Goal: Task Accomplishment & Management: Use online tool/utility

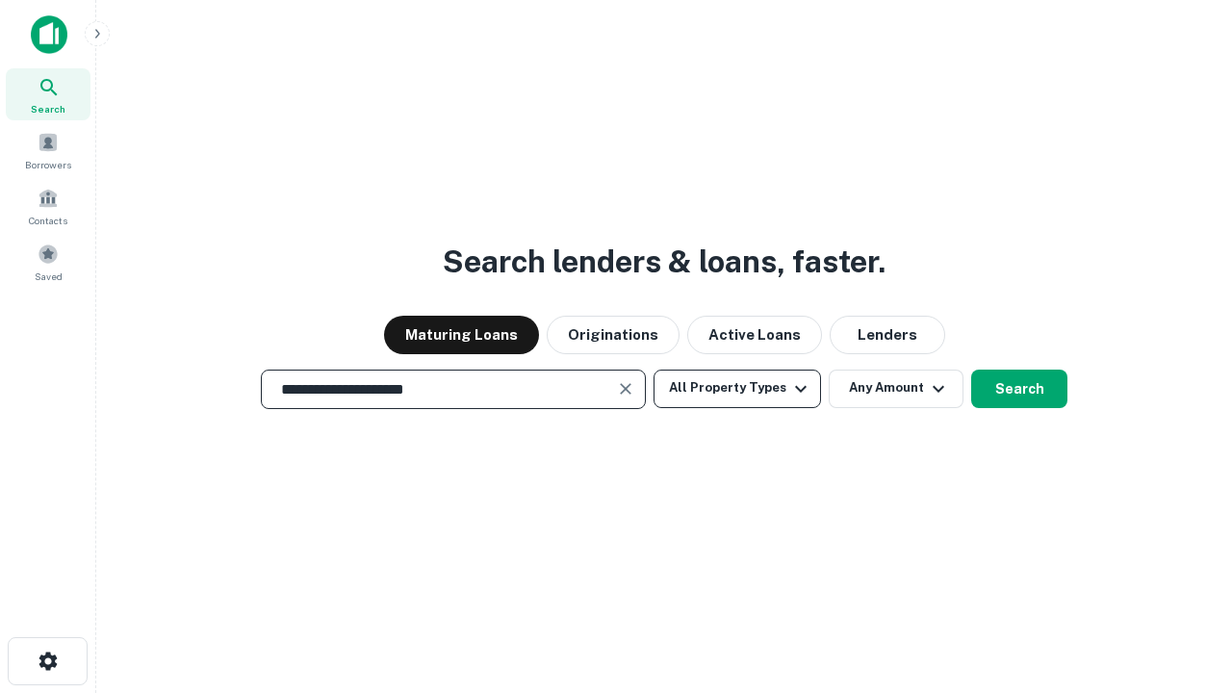
type input "**********"
click at [737, 388] on button "All Property Types" at bounding box center [738, 389] width 168 height 39
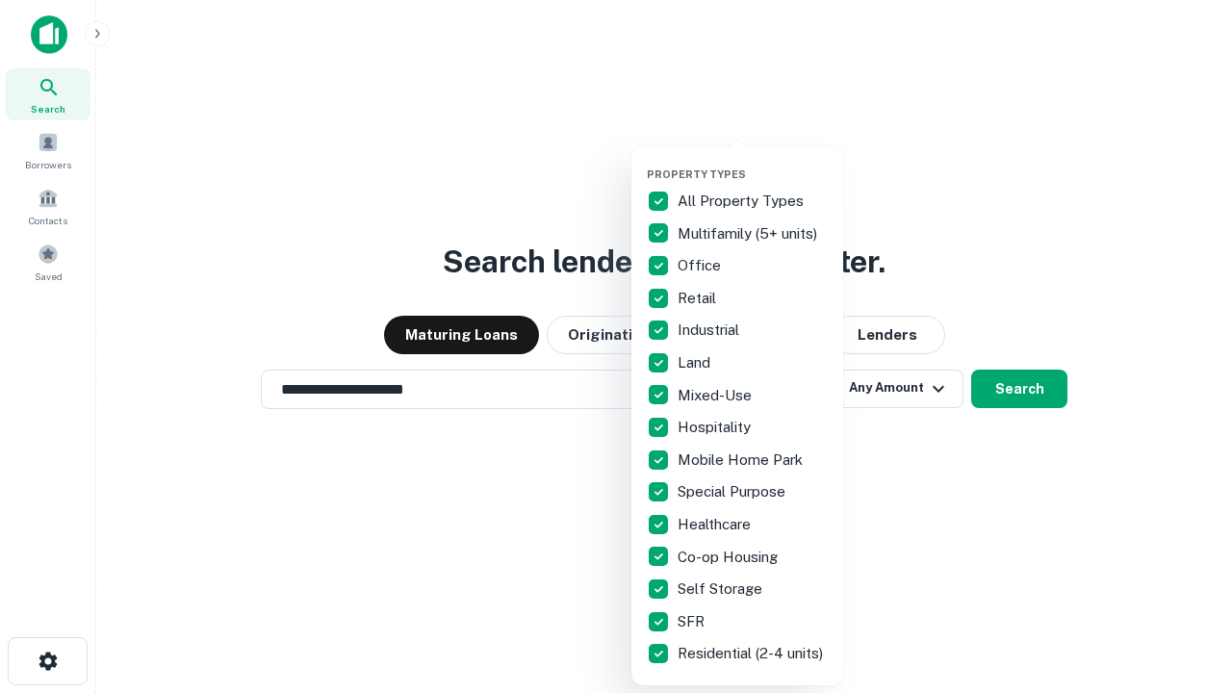
click at [753, 162] on button "button" at bounding box center [753, 162] width 212 height 1
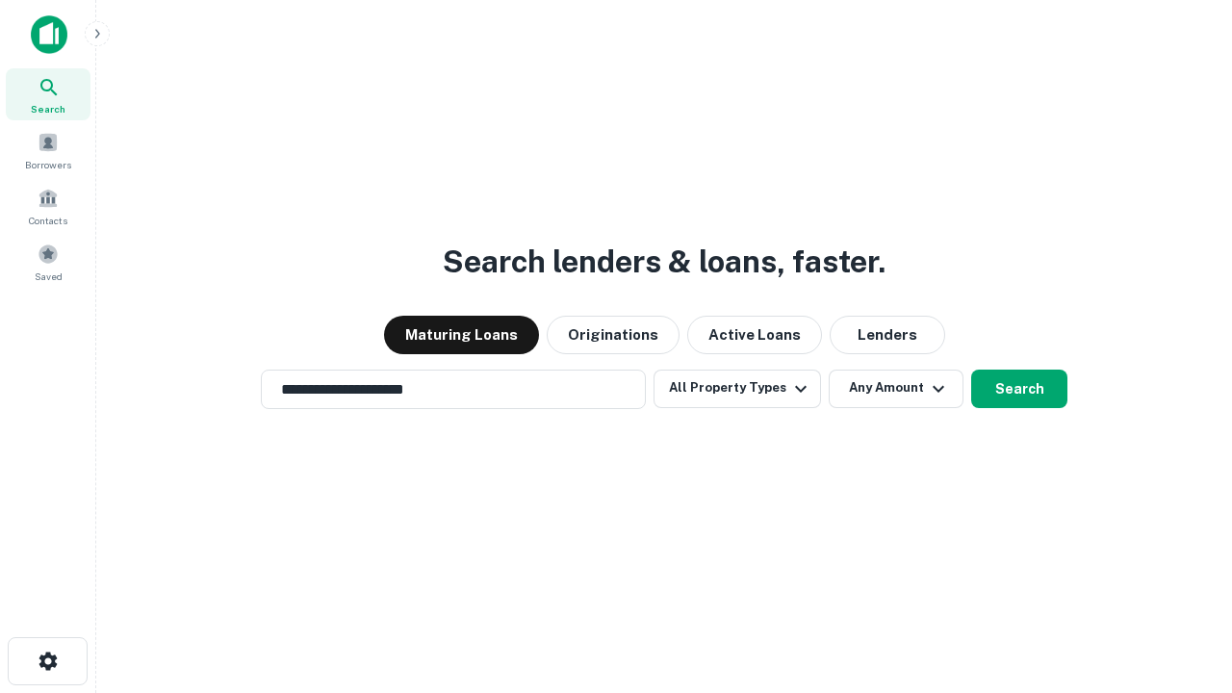
scroll to position [30, 0]
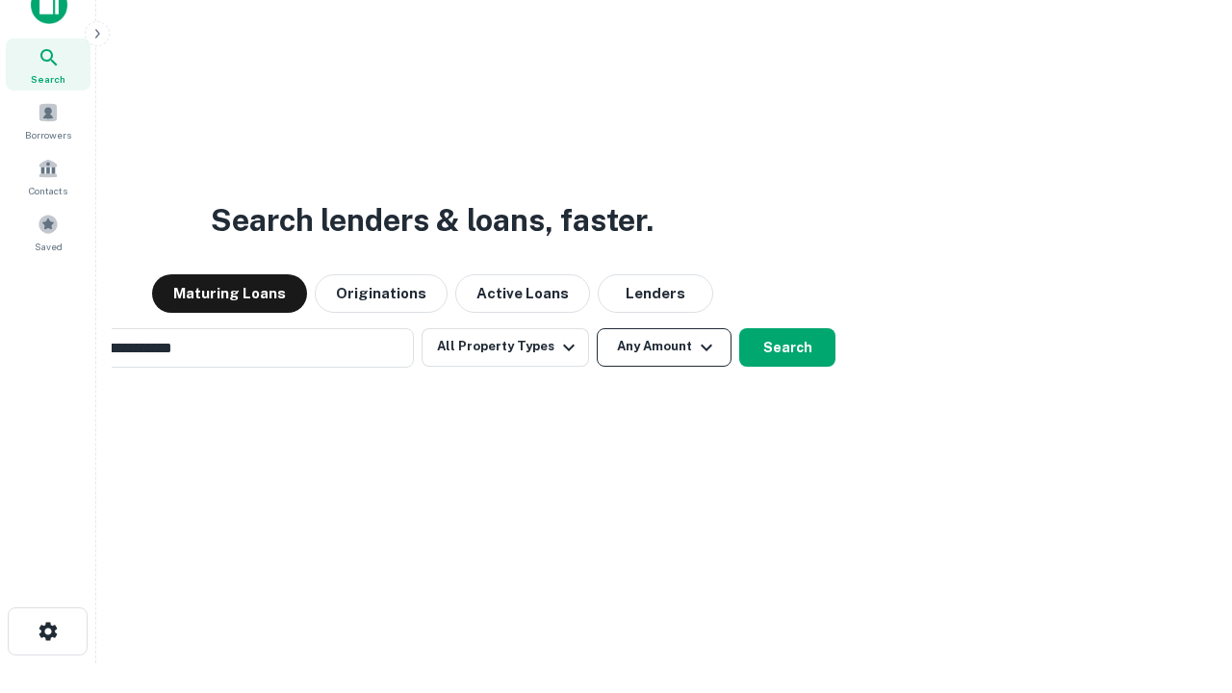
click at [597, 328] on button "Any Amount" at bounding box center [664, 347] width 135 height 39
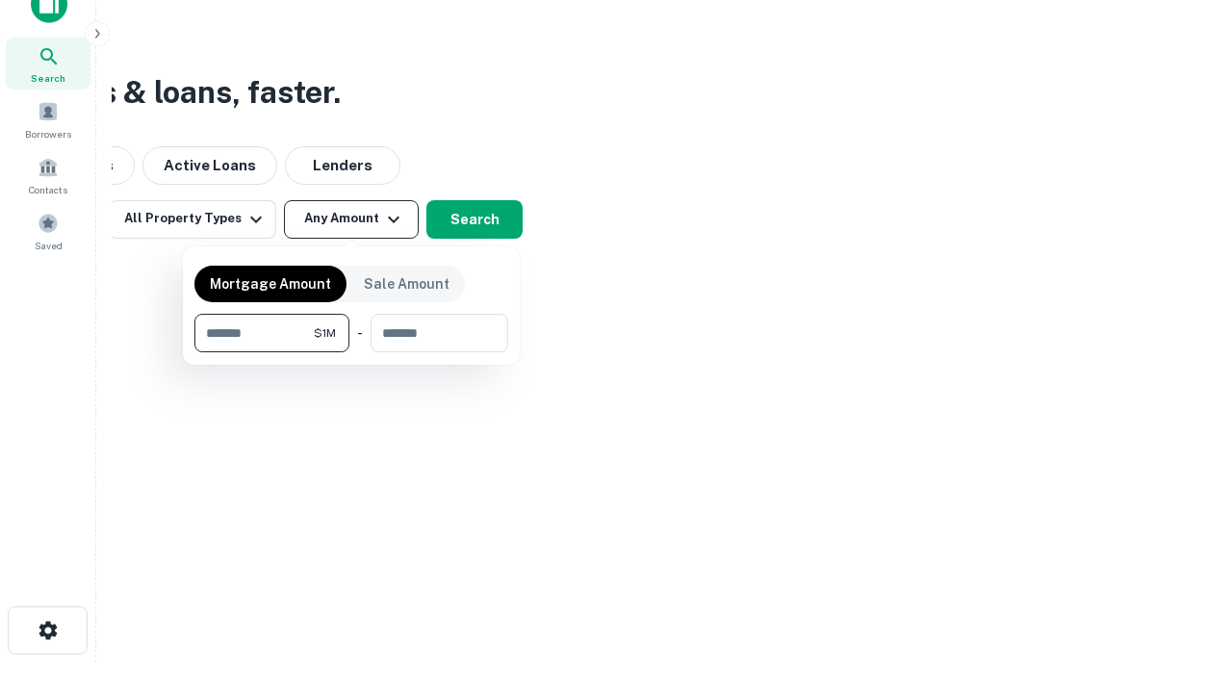
type input "*******"
click at [351, 352] on button "button" at bounding box center [351, 352] width 314 height 1
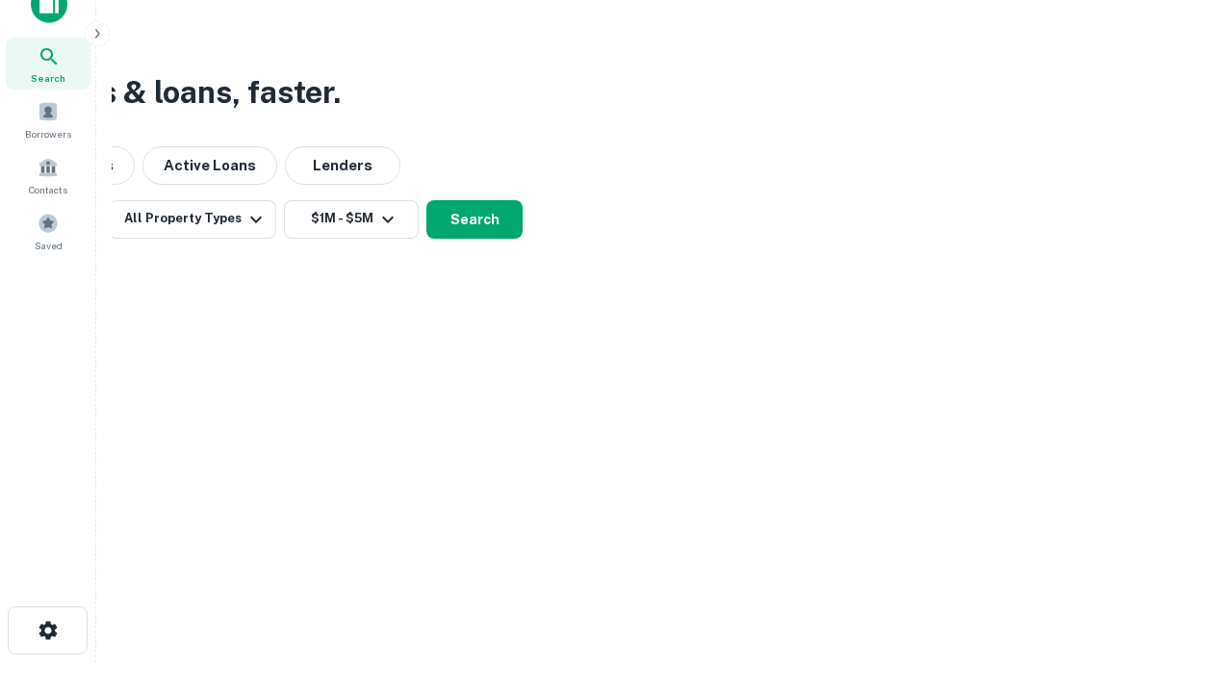
scroll to position [30, 0]
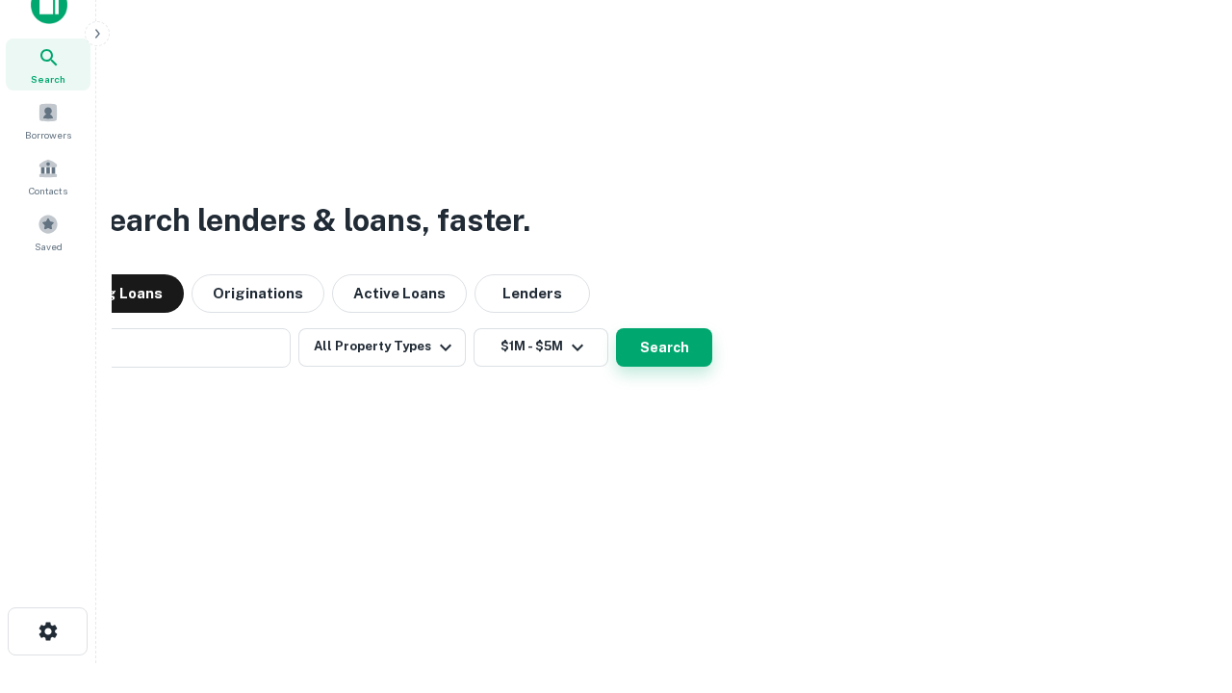
click at [616, 328] on button "Search" at bounding box center [664, 347] width 96 height 39
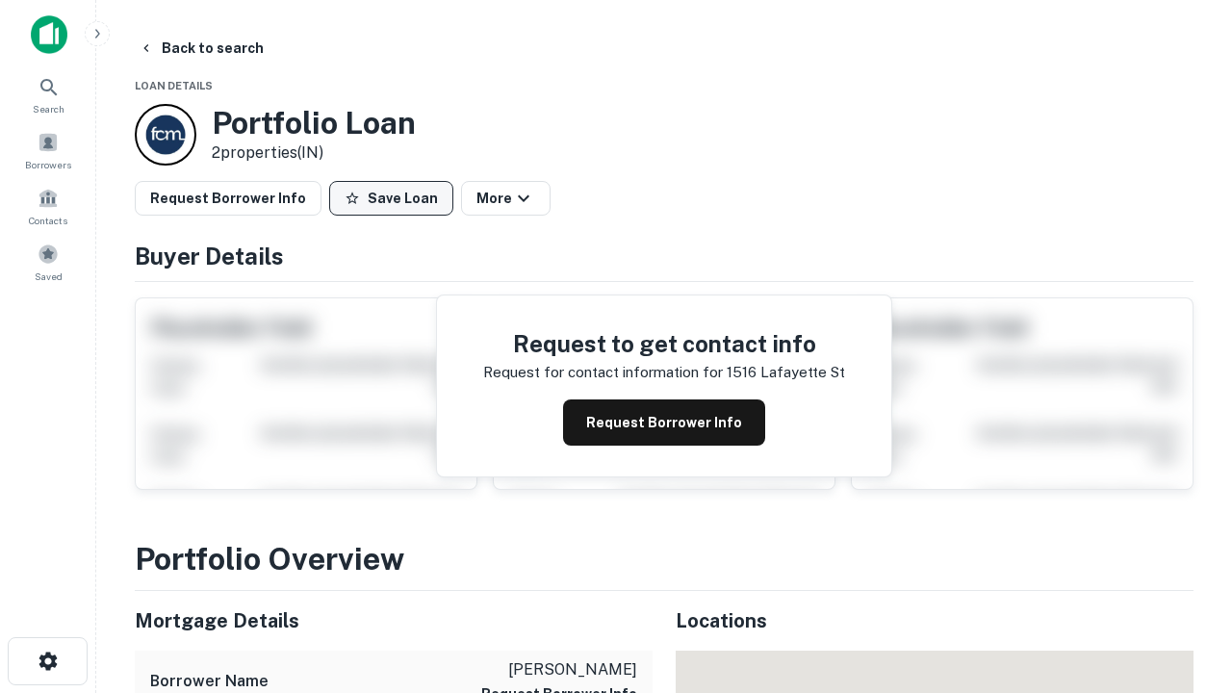
click at [391, 198] on button "Save Loan" at bounding box center [391, 198] width 124 height 35
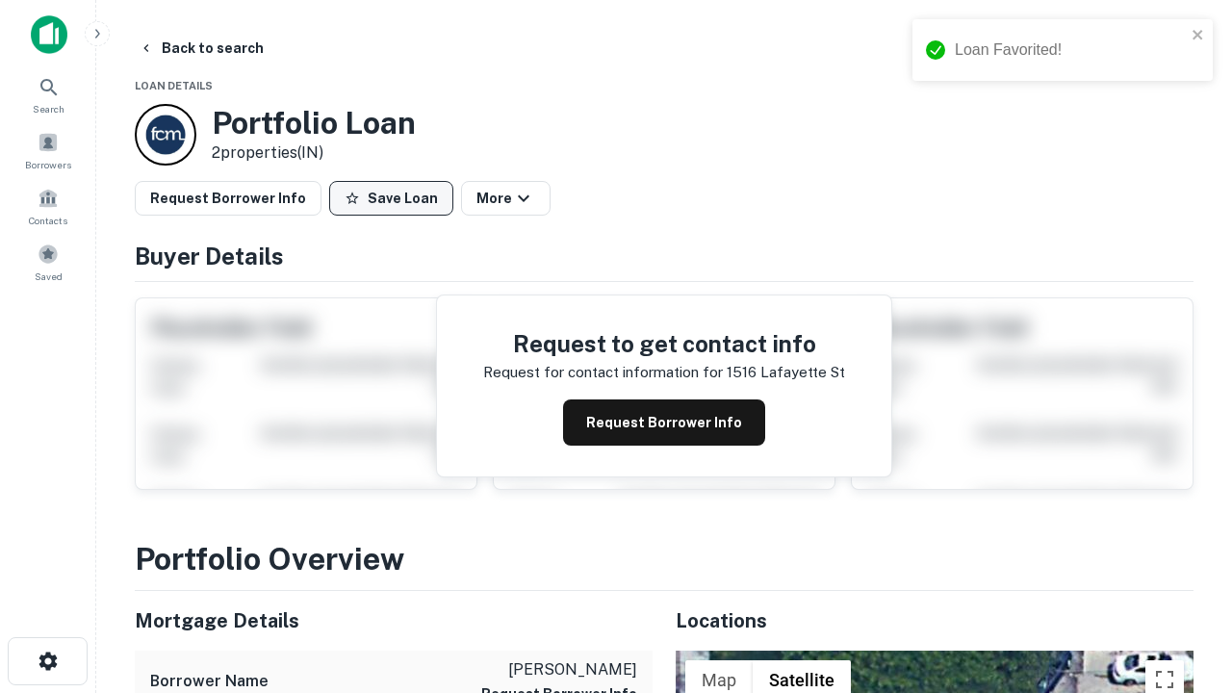
click at [396, 198] on button "Save Loan" at bounding box center [391, 198] width 124 height 35
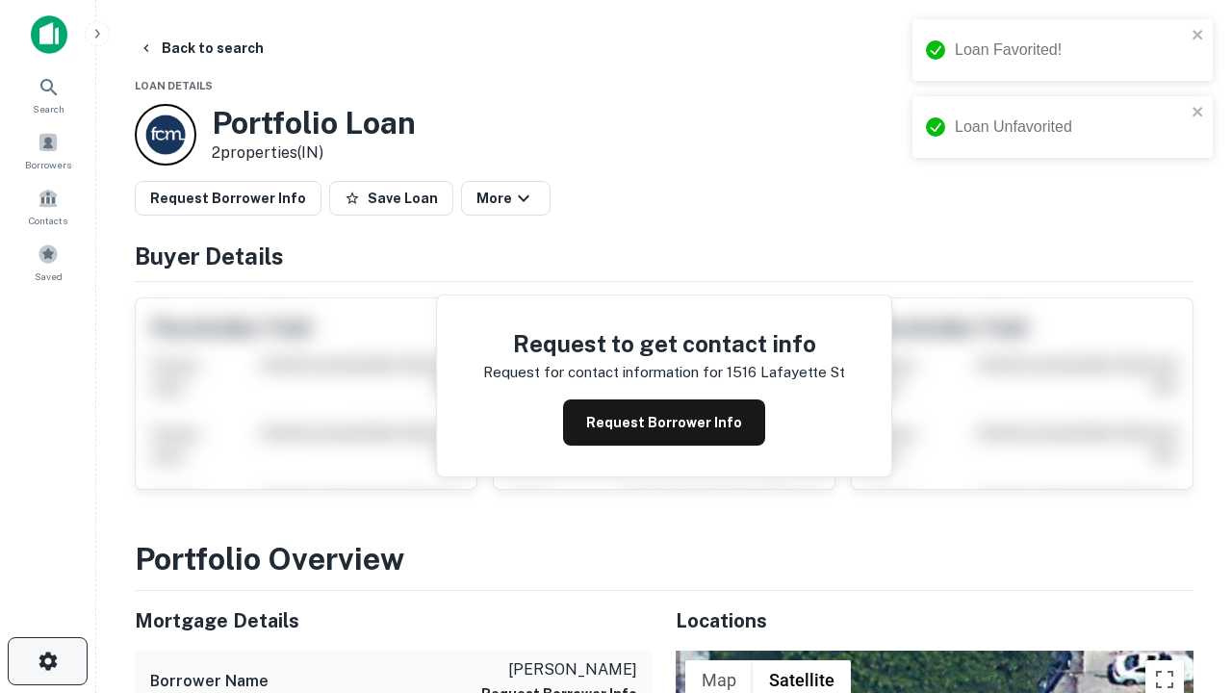
click at [47, 661] on icon "button" at bounding box center [48, 661] width 23 height 23
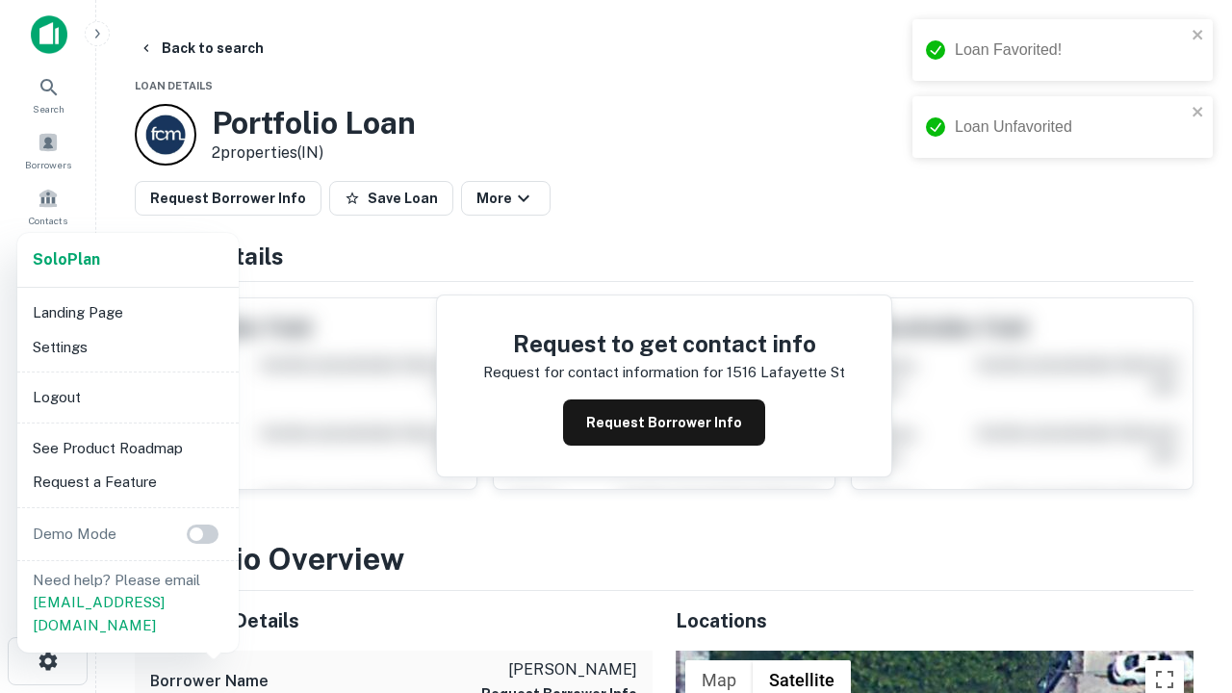
click at [127, 397] on li "Logout" at bounding box center [128, 397] width 206 height 35
